Goal: Navigation & Orientation: Find specific page/section

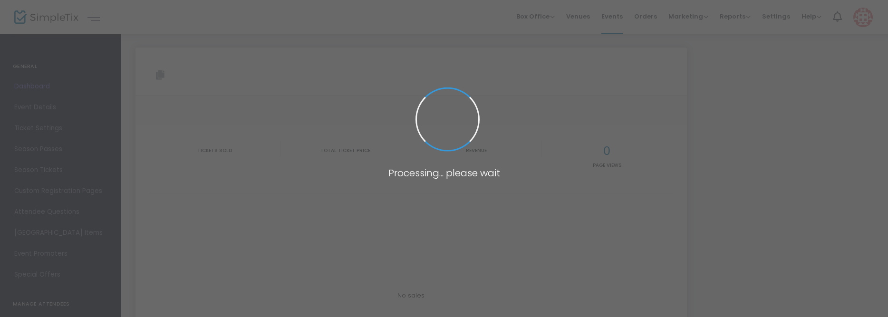
type input "[URL][DOMAIN_NAME]"
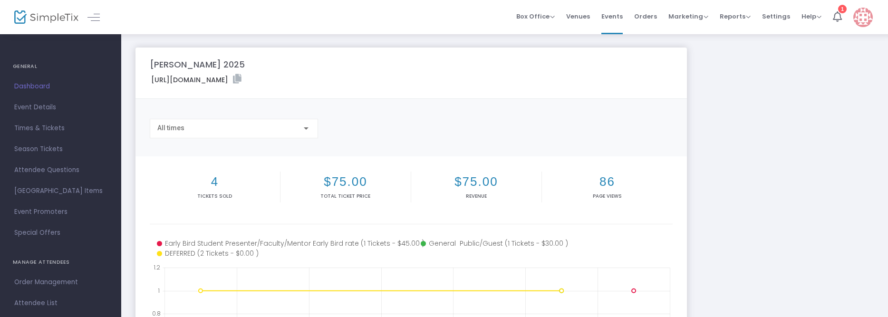
click at [45, 87] on span "Dashboard" at bounding box center [60, 86] width 93 height 12
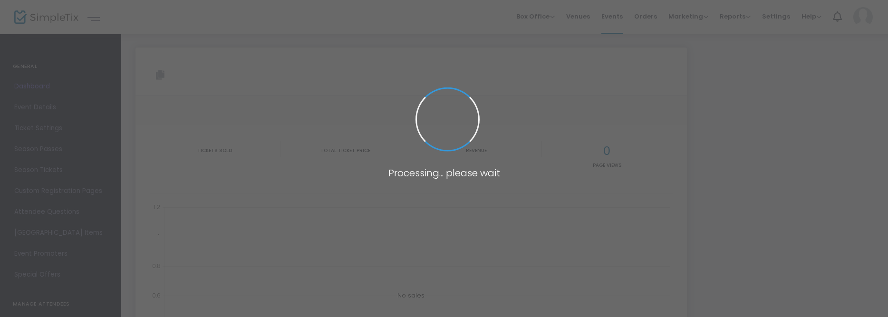
type input "[URL][DOMAIN_NAME]"
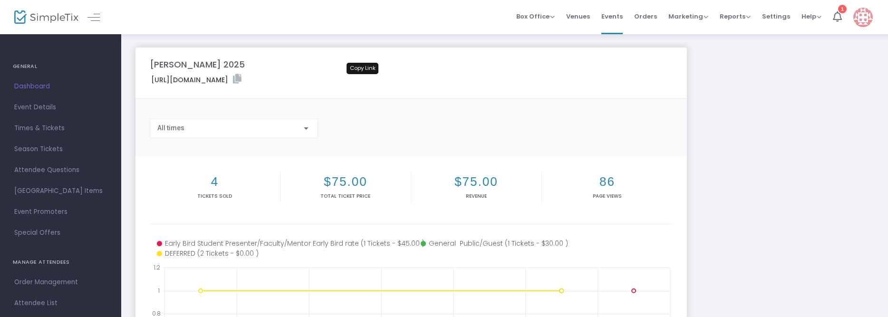
click at [241, 80] on icon at bounding box center [237, 79] width 9 height 10
click at [59, 83] on span "Dashboard" at bounding box center [60, 86] width 93 height 12
click at [609, 10] on span "Events" at bounding box center [611, 16] width 21 height 24
